Goal: Entertainment & Leisure: Consume media (video, audio)

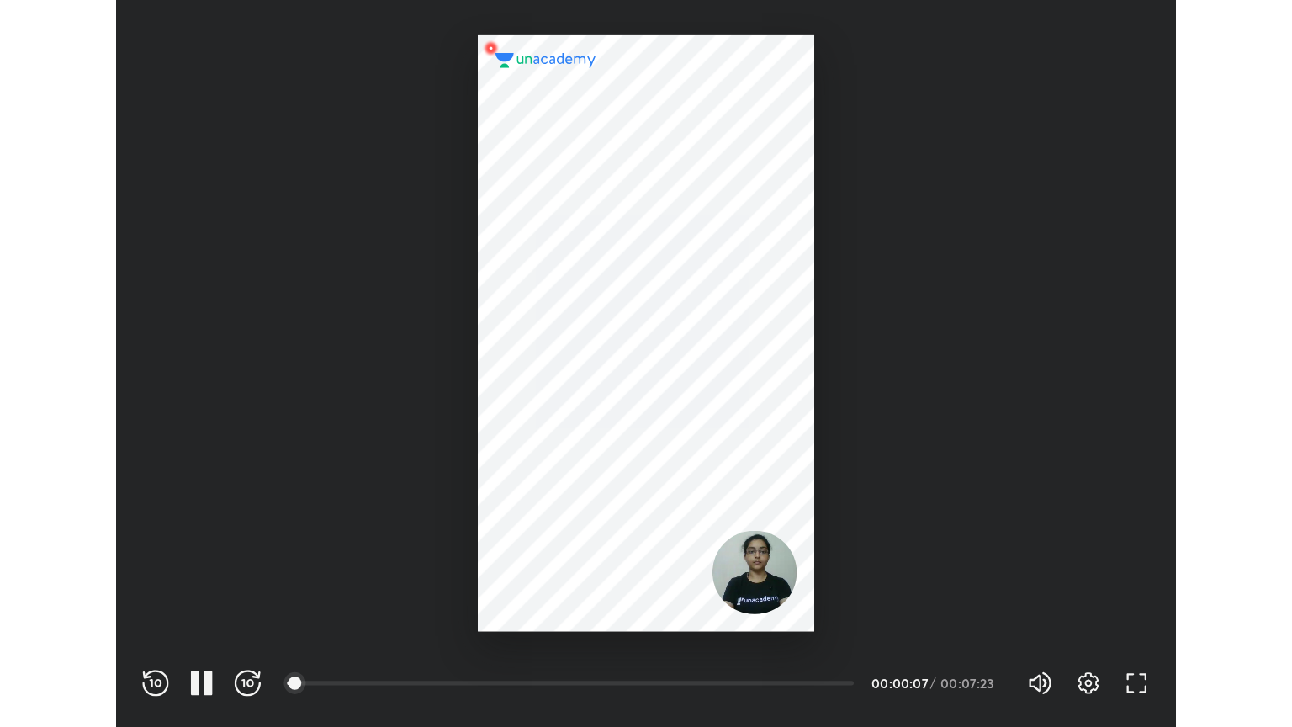
scroll to position [558, 813]
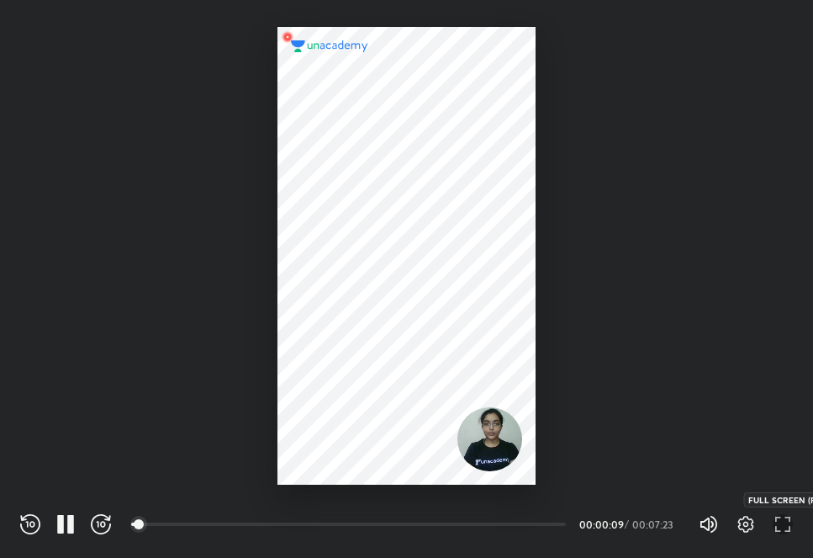
click at [778, 526] on icon "button" at bounding box center [783, 524] width 20 height 20
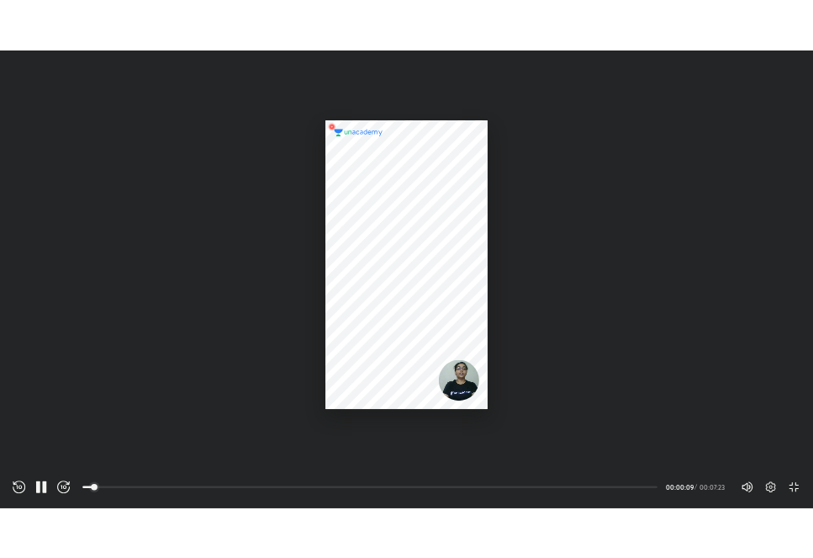
scroll to position [727, 1292]
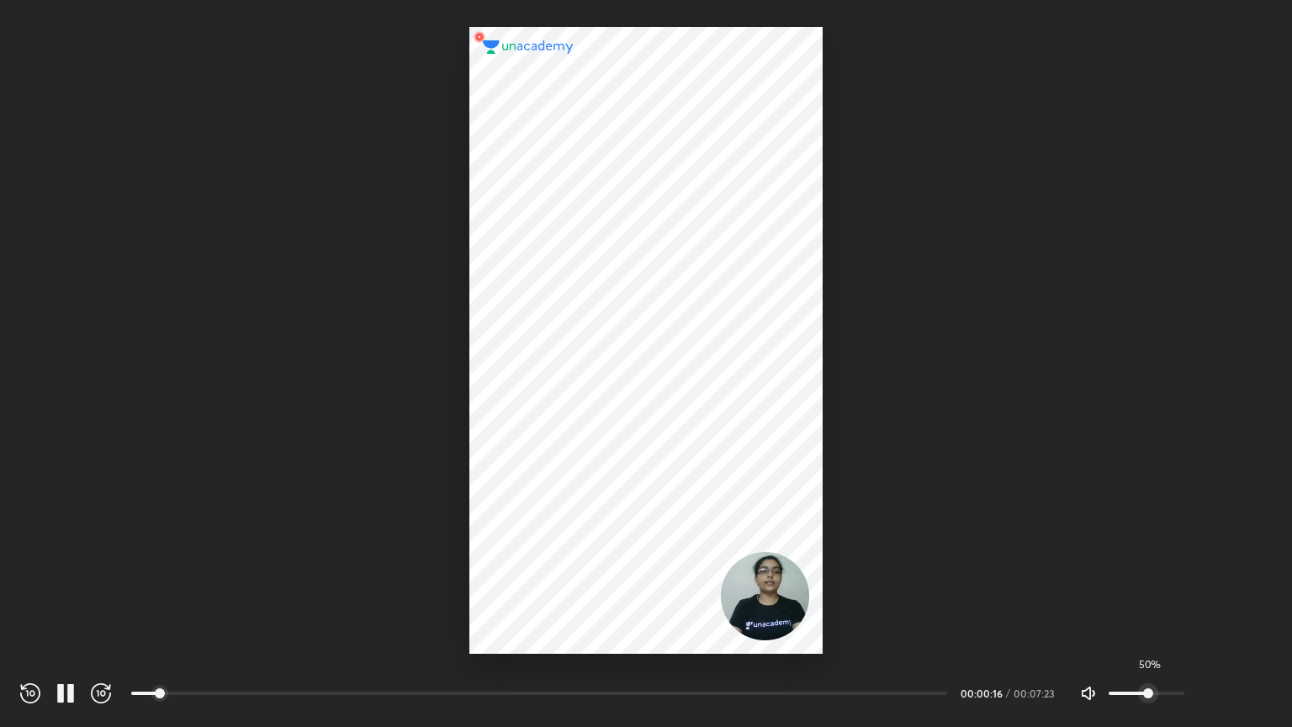
drag, startPoint x: 1154, startPoint y: 685, endPoint x: 1145, endPoint y: 693, distance: 11.3
click at [812, 557] on span "50%" at bounding box center [1146, 692] width 76 height 25
click at [812, 557] on div "REWIND (J) PAUSE (K) FORWARD (L) 00:00 LOADING... Volume (M) 50% Settings EXIT …" at bounding box center [646, 689] width 1292 height 73
click at [812, 557] on icon "button" at bounding box center [1261, 693] width 20 height 20
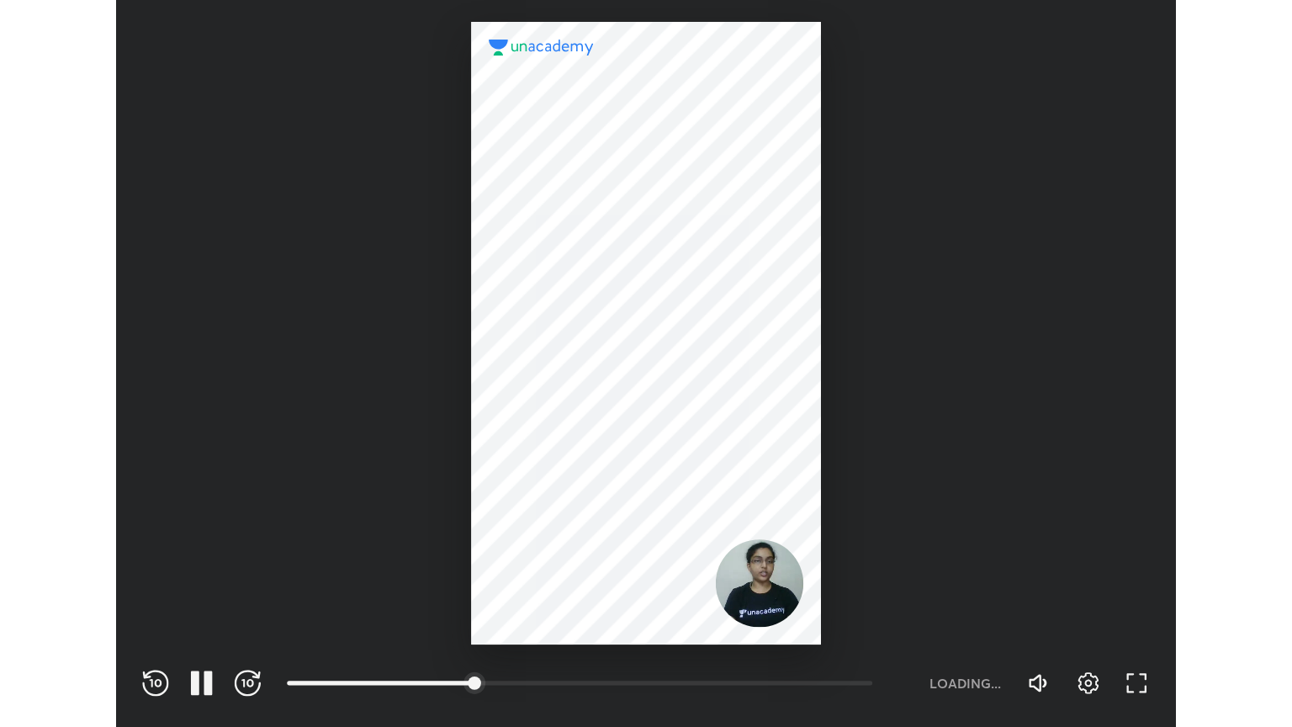
scroll to position [558, 813]
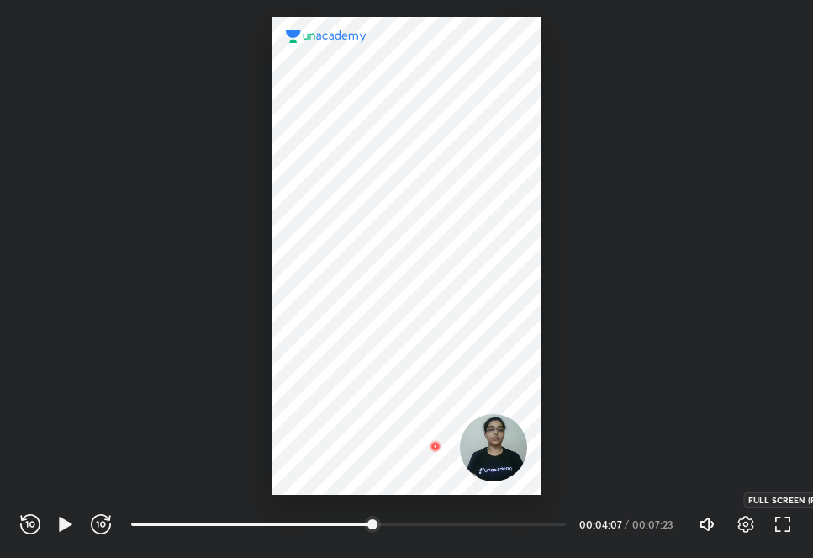
click at [785, 516] on icon "button" at bounding box center [783, 524] width 20 height 20
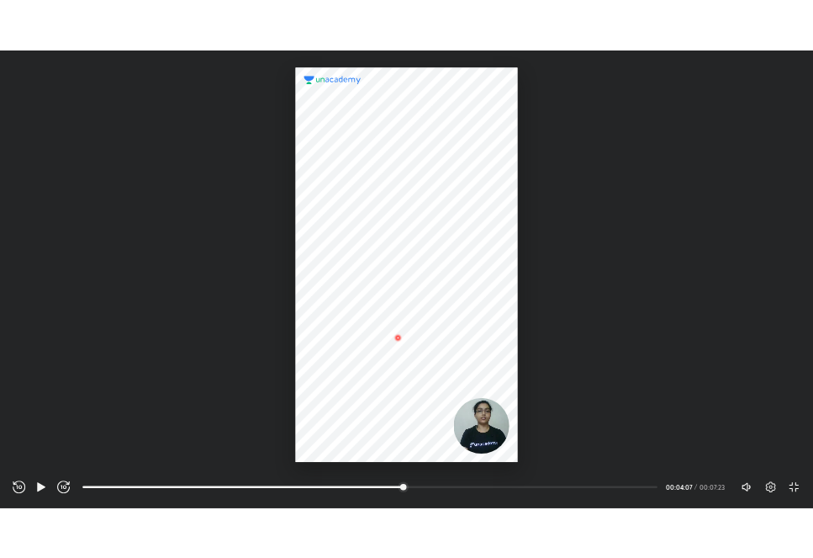
scroll to position [727, 1292]
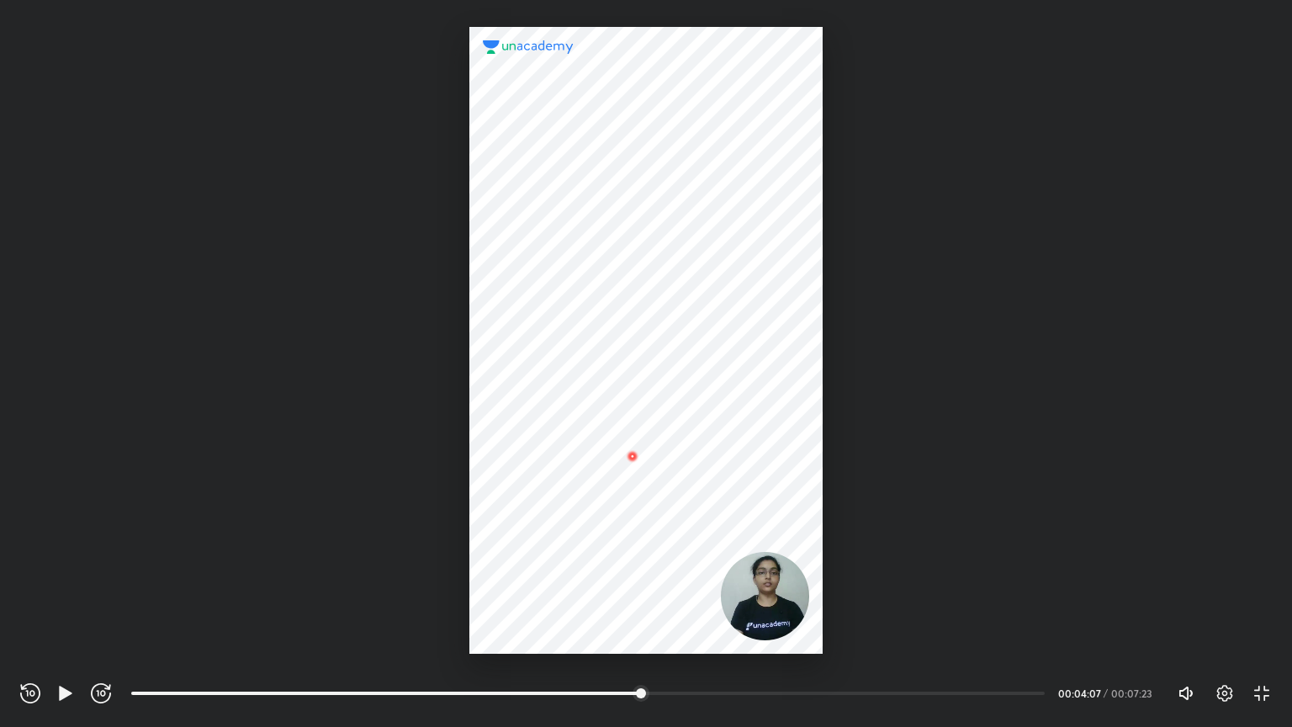
click at [812, 557] on div "REWIND (J) PLAY (K) FORWARD (L) 04:13 00:04:07 / 00:07:23 Volume (M) 50% Settin…" at bounding box center [646, 689] width 1292 height 73
click at [812, 557] on icon "button" at bounding box center [1257, 698] width 6 height 6
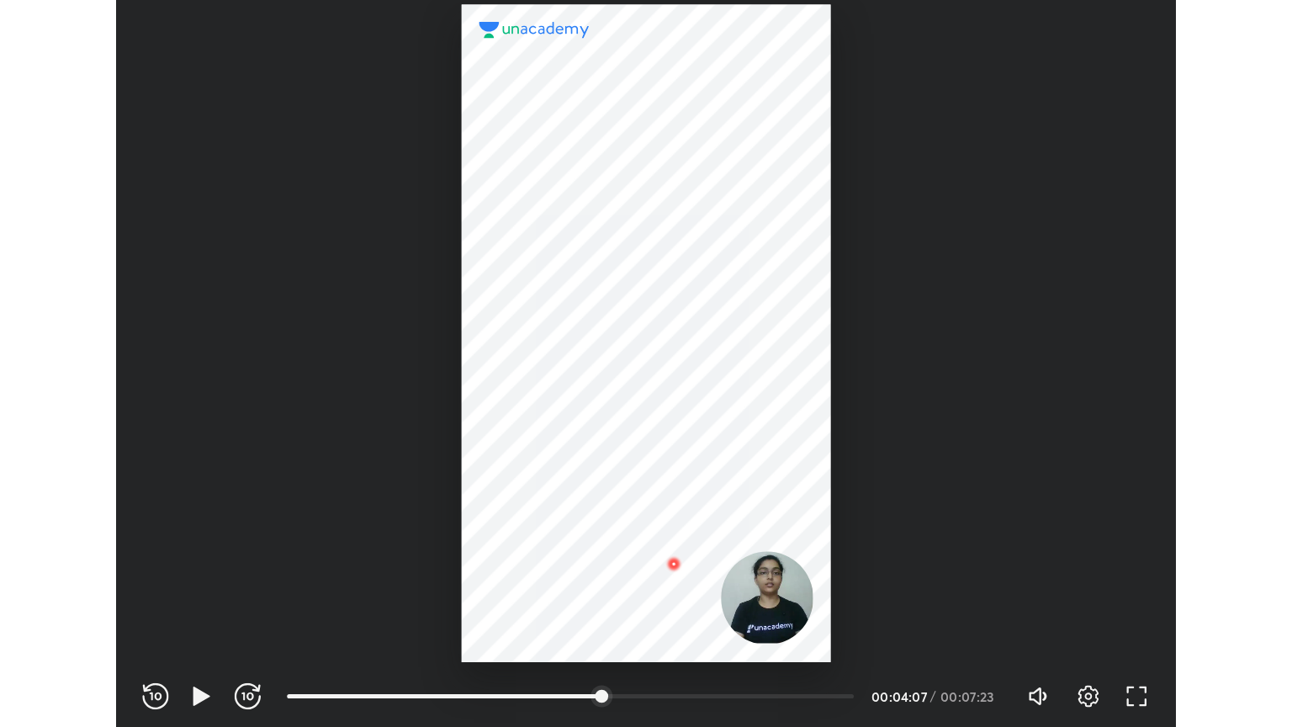
scroll to position [558, 813]
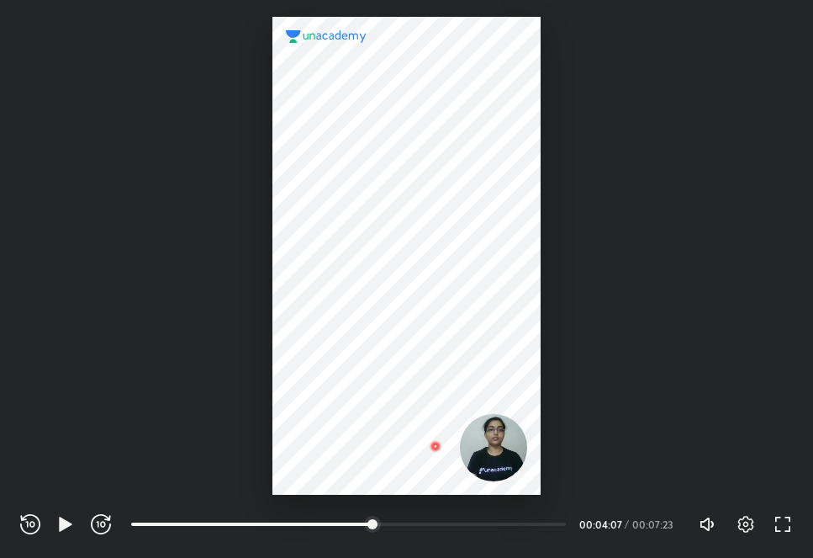
click at [794, 522] on div "REWIND (J) PLAY (K) FORWARD (L) 04:13 00:04:07 / 00:07:23 Volume (M) 50% Settin…" at bounding box center [406, 520] width 813 height 73
click at [785, 525] on icon "button" at bounding box center [783, 524] width 20 height 20
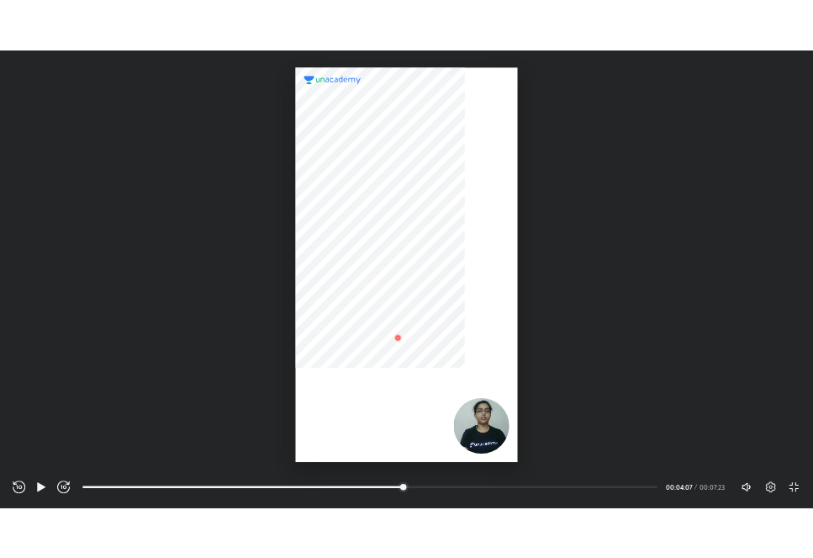
scroll to position [727, 1292]
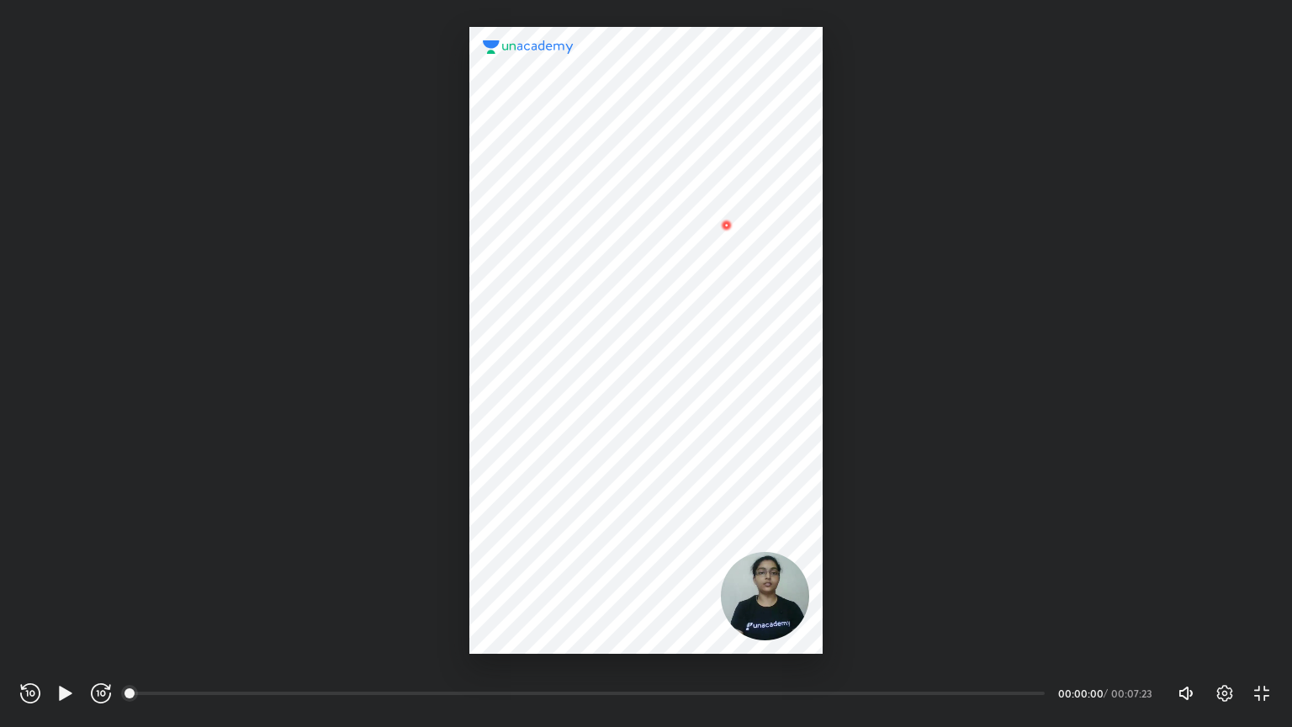
click at [812, 557] on div "Volume (M) 50% Settings EXIT FULL SCREEN (F)" at bounding box center [1224, 692] width 94 height 25
click at [812, 557] on icon "button" at bounding box center [1261, 693] width 20 height 20
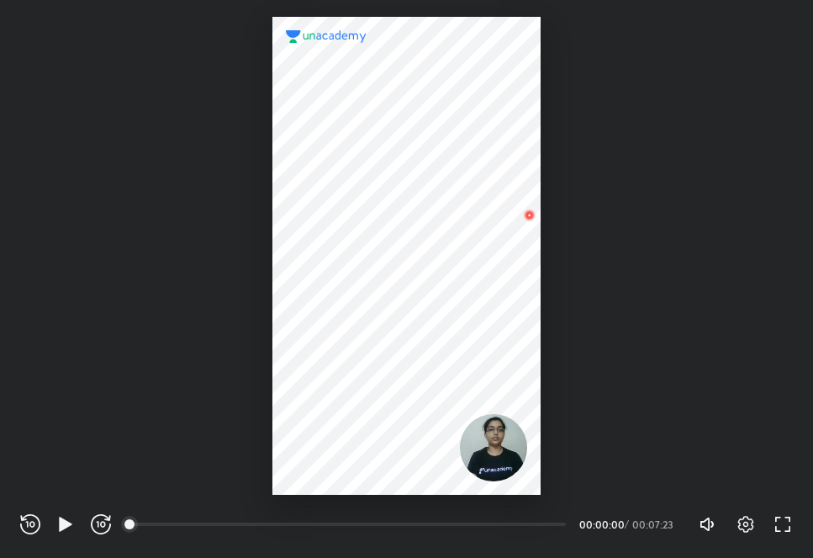
scroll to position [558, 813]
